Goal: Obtain resource: Download file/media

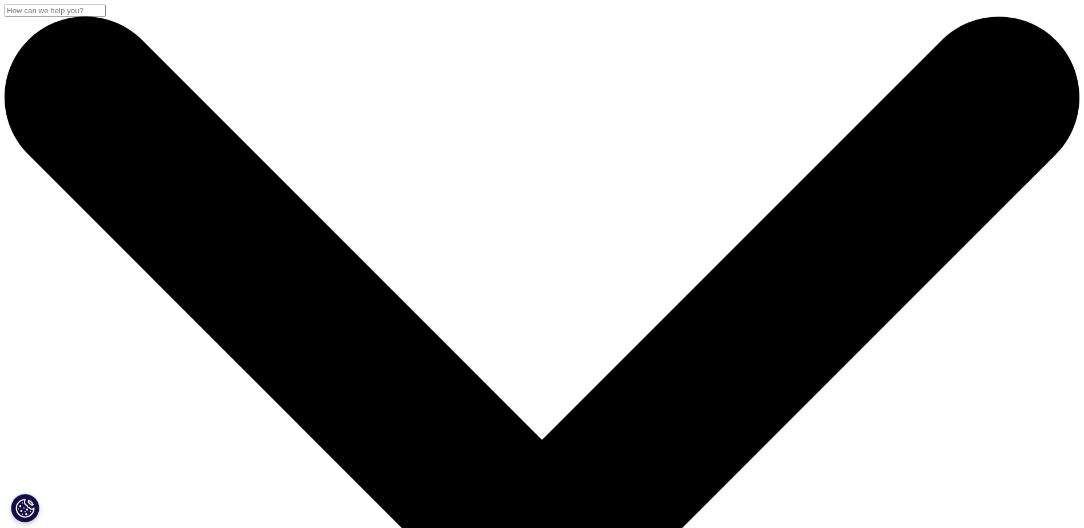
scroll to position [185, 0]
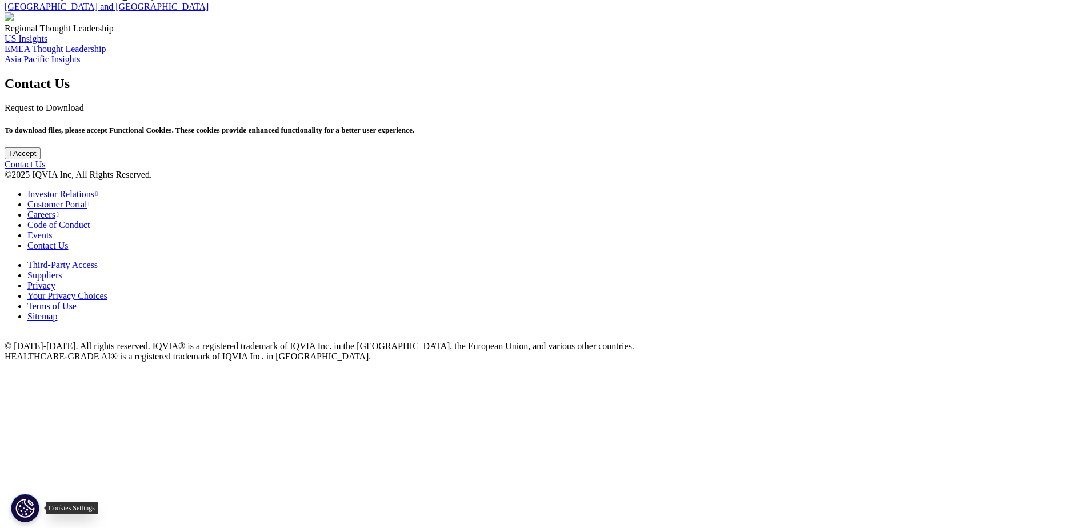
click at [21, 511] on button "Cookies Settings" at bounding box center [25, 508] width 29 height 29
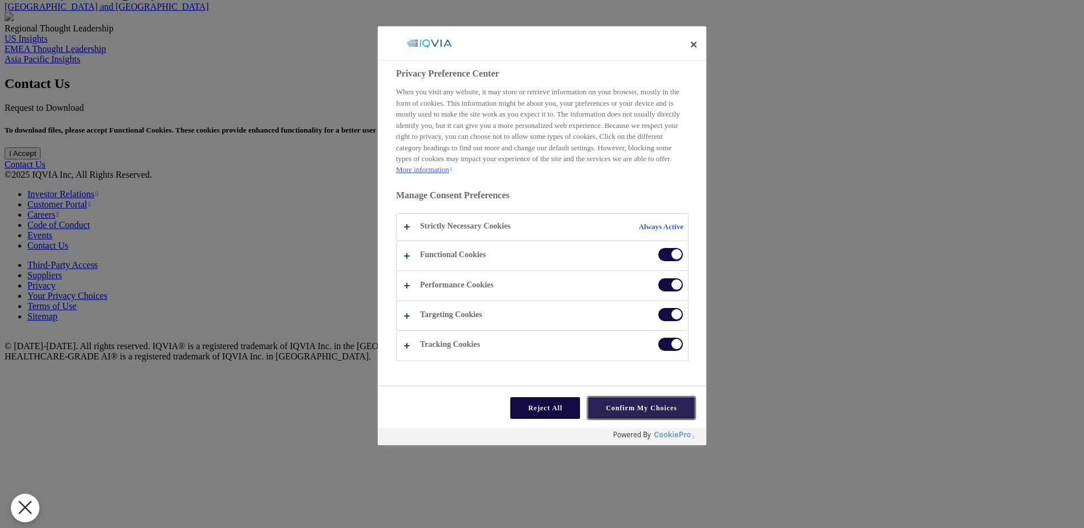
click at [599, 410] on button "Confirm My Choices" at bounding box center [641, 408] width 107 height 22
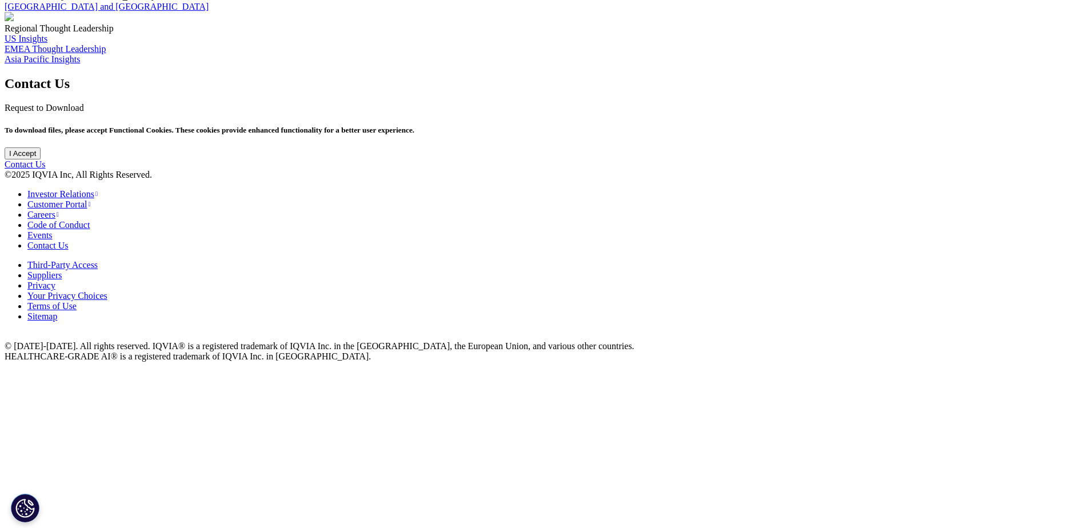
click at [41, 159] on input "I Accept" at bounding box center [23, 153] width 36 height 12
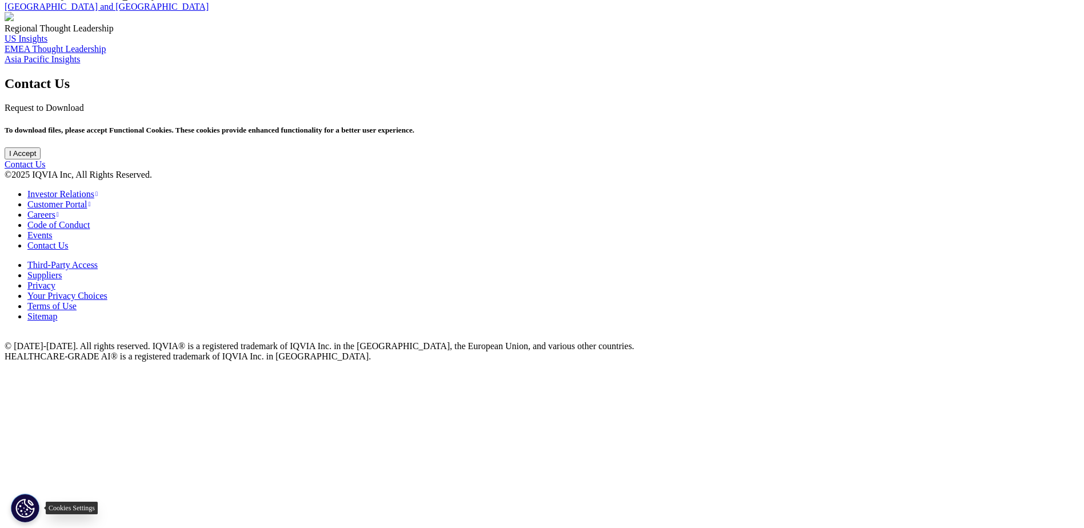
click at [29, 512] on button "Cookies Settings" at bounding box center [25, 508] width 29 height 29
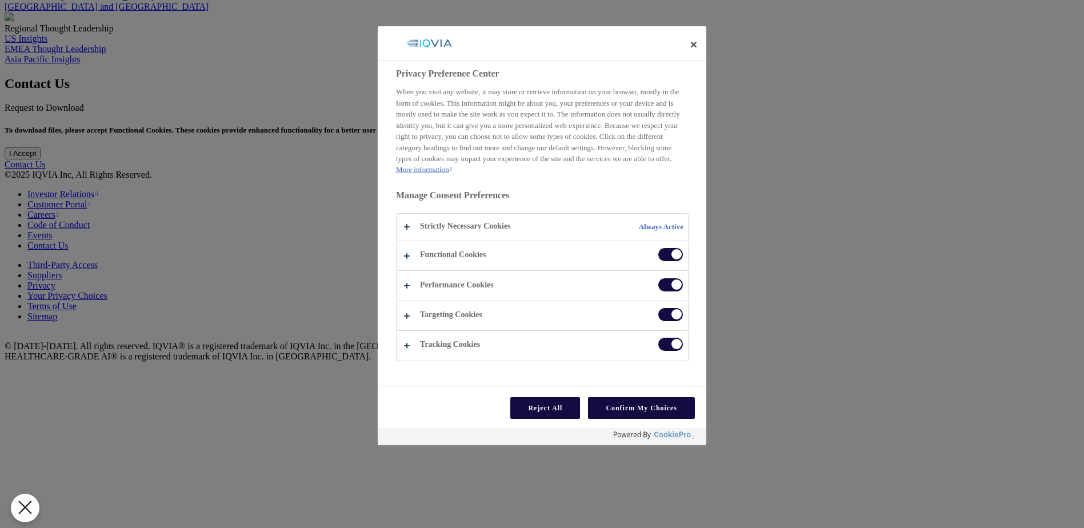
click at [664, 262] on span "Privacy Preference Center" at bounding box center [671, 254] width 26 height 14
click at [658, 247] on input "Functional Cookies" at bounding box center [658, 247] width 0 height 0
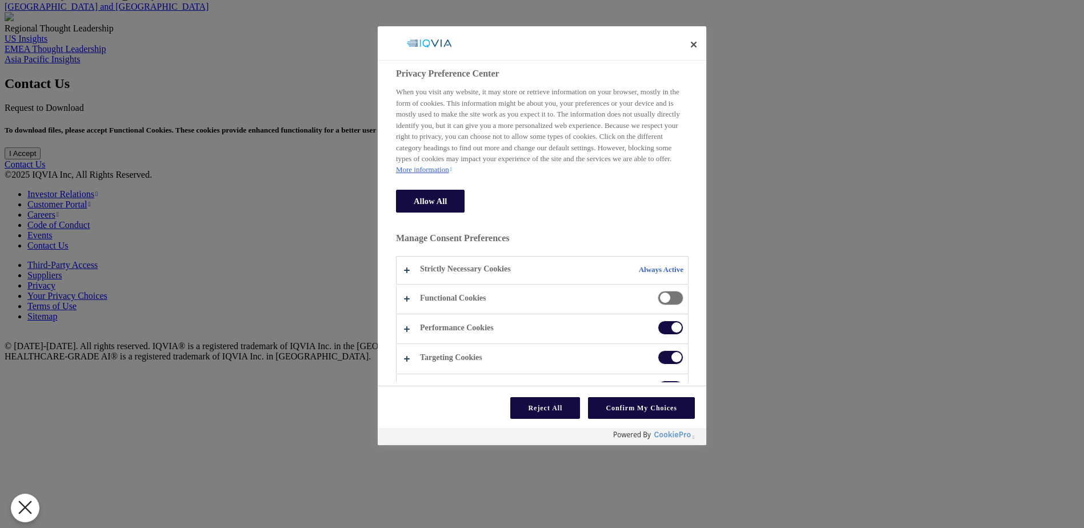
click at [662, 305] on span "Privacy Preference Center" at bounding box center [671, 298] width 26 height 14
click at [658, 291] on input "Functional Cookies" at bounding box center [658, 291] width 0 height 0
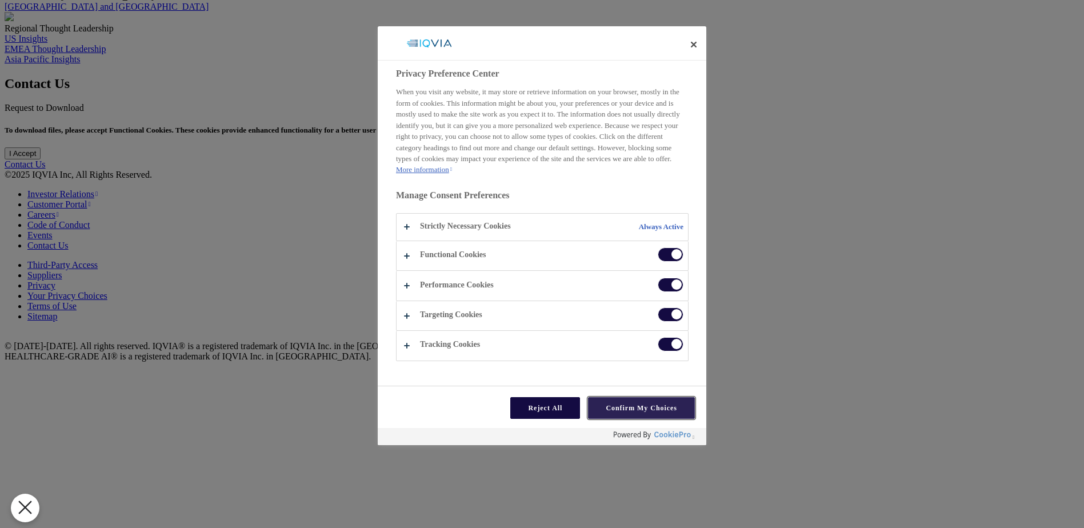
click at [620, 408] on button "Confirm My Choices" at bounding box center [641, 408] width 107 height 22
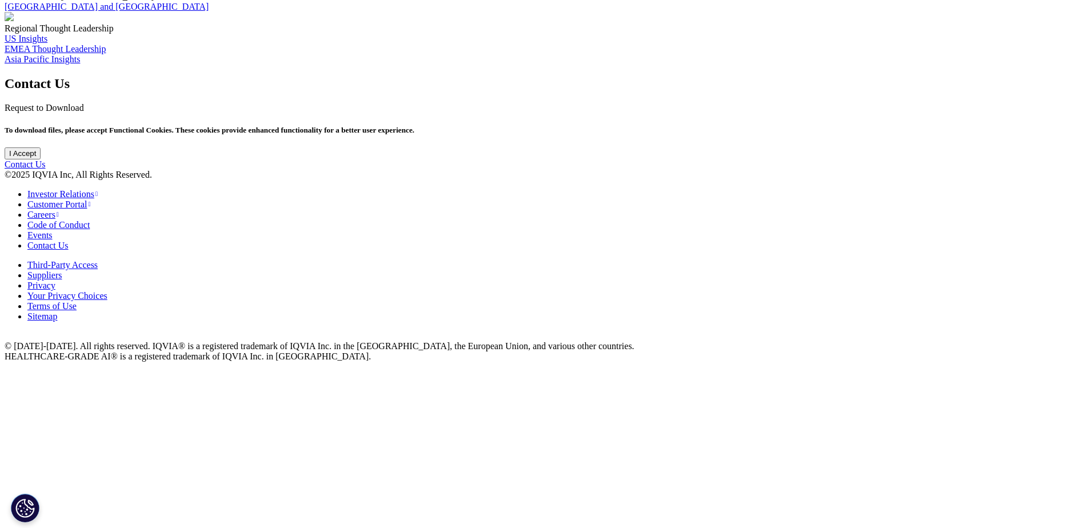
click at [41, 159] on input "I Accept" at bounding box center [23, 153] width 36 height 12
